Goal: Transaction & Acquisition: Subscribe to service/newsletter

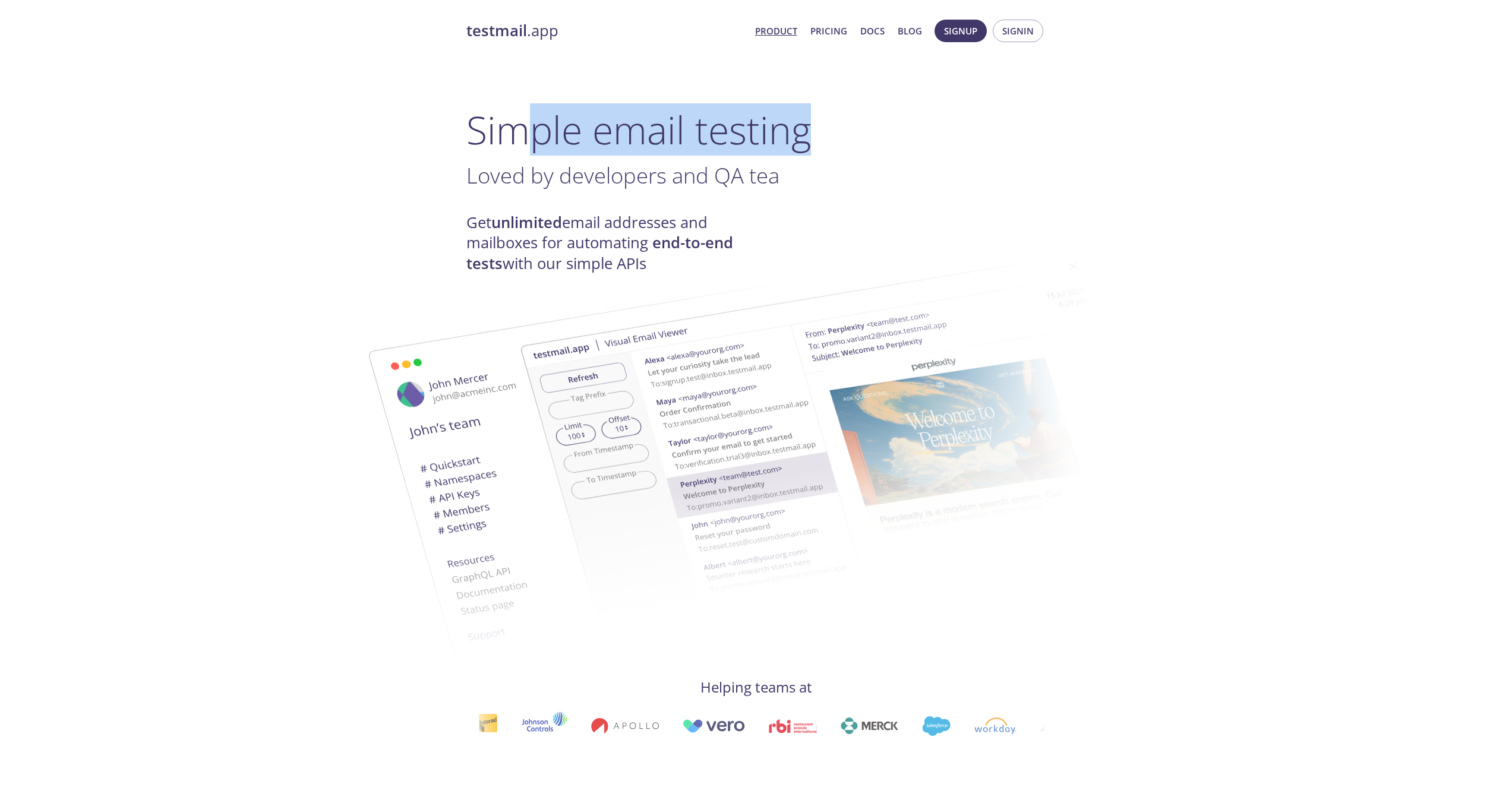
drag, startPoint x: 519, startPoint y: 130, endPoint x: 608, endPoint y: 165, distance: 95.6
click at [1002, 24] on span "Signin" at bounding box center [1017, 30] width 31 height 15
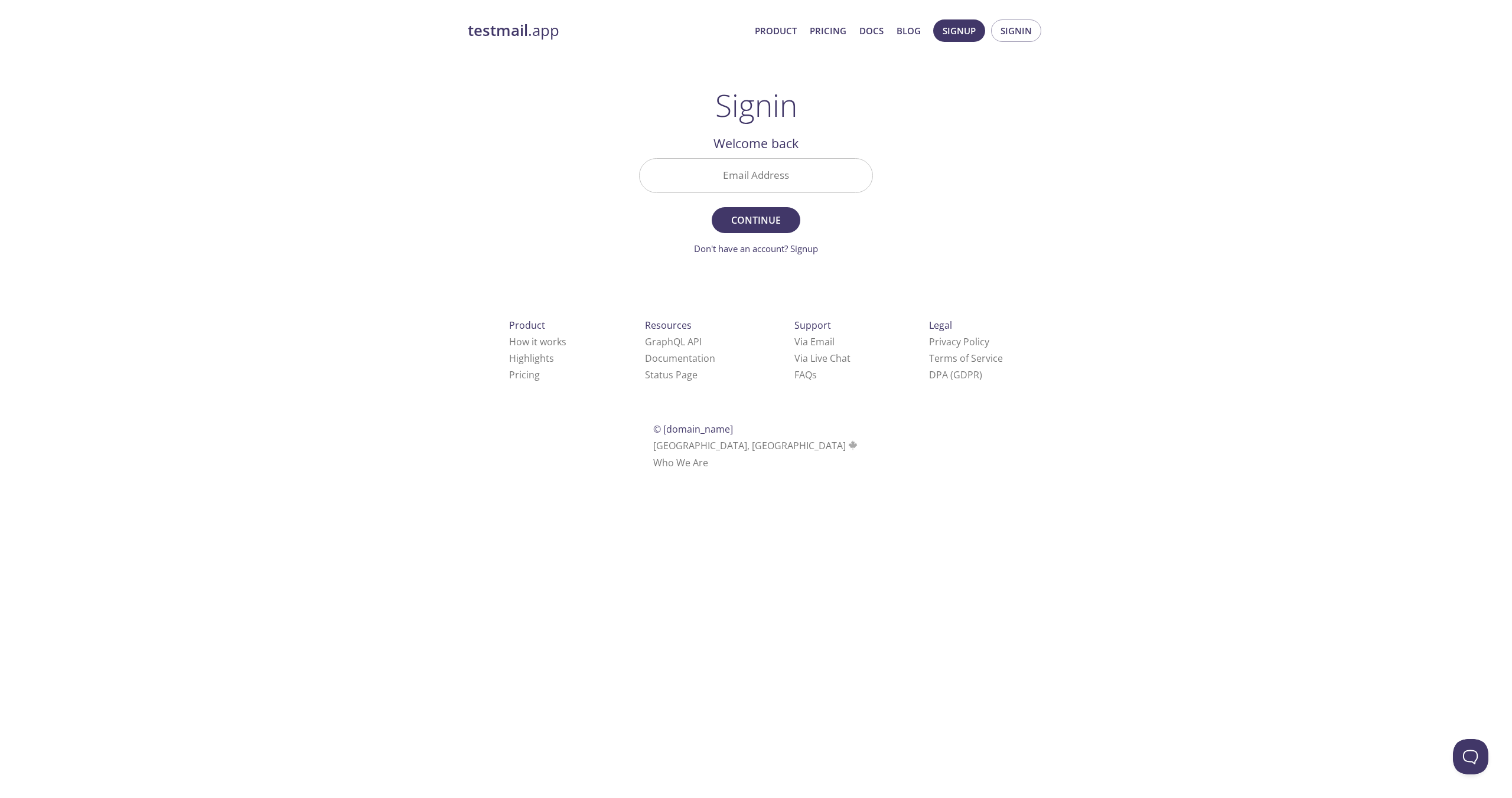
click at [770, 170] on input "Email Address" at bounding box center [755, 176] width 233 height 33
click at [1132, 136] on div "testmail .app Product Pricing Docs Blog Signup Signin Signin Welcome back Email…" at bounding box center [756, 258] width 1512 height 492
click at [963, 33] on span "Signup" at bounding box center [959, 30] width 33 height 15
